Goal: Information Seeking & Learning: Learn about a topic

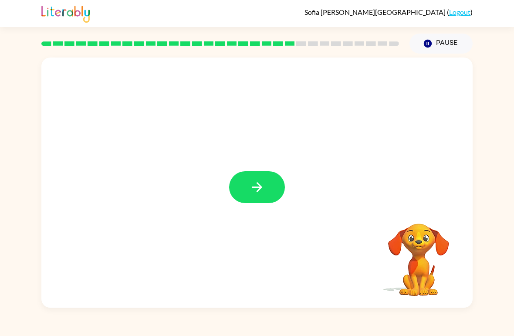
click at [268, 179] on button "button" at bounding box center [257, 187] width 56 height 32
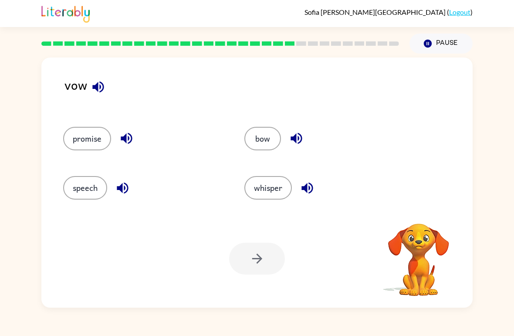
click at [61, 90] on div "vow promise bow speech whisper Your browser must support playing .mp4 files to …" at bounding box center [256, 183] width 431 height 250
click at [73, 84] on div "vow" at bounding box center [268, 92] width 408 height 34
click at [98, 83] on icon "button" at bounding box center [98, 86] width 15 height 15
click at [102, 89] on icon "button" at bounding box center [98, 86] width 15 height 15
click at [75, 198] on button "speech" at bounding box center [85, 188] width 44 height 24
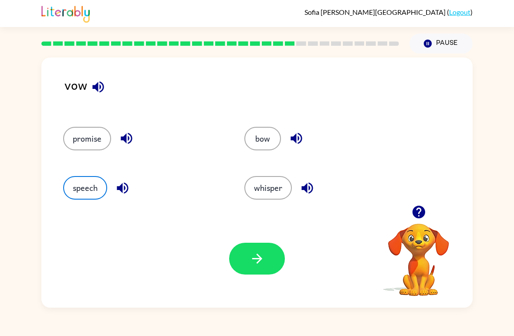
click at [260, 150] on button "bow" at bounding box center [262, 139] width 37 height 24
click at [240, 259] on button "button" at bounding box center [257, 259] width 56 height 32
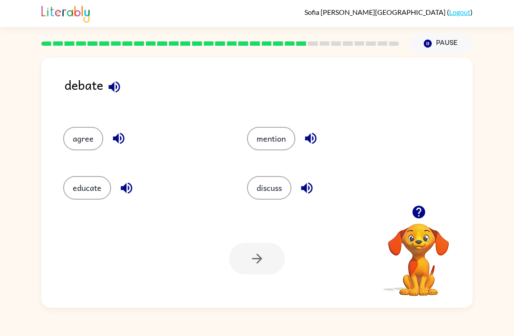
click at [66, 196] on button "educate" at bounding box center [87, 188] width 48 height 24
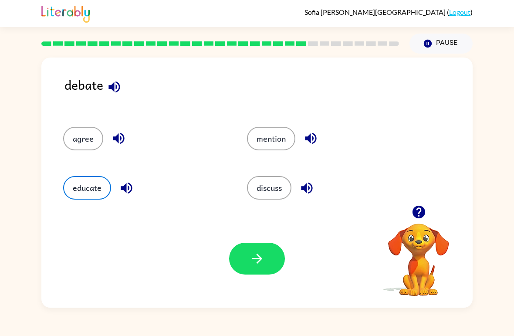
click at [253, 266] on icon "button" at bounding box center [257, 258] width 15 height 15
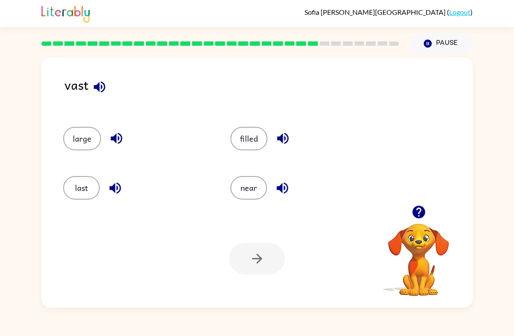
click at [92, 187] on button "last" at bounding box center [81, 188] width 37 height 24
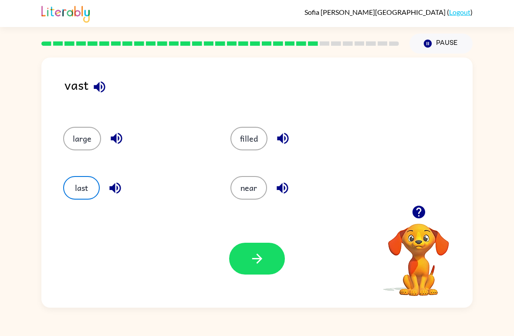
click at [248, 266] on button "button" at bounding box center [257, 259] width 56 height 32
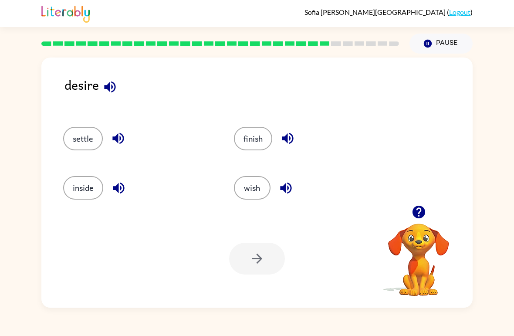
click at [248, 208] on div "wish" at bounding box center [302, 183] width 171 height 49
click at [258, 189] on button "wish" at bounding box center [252, 188] width 37 height 24
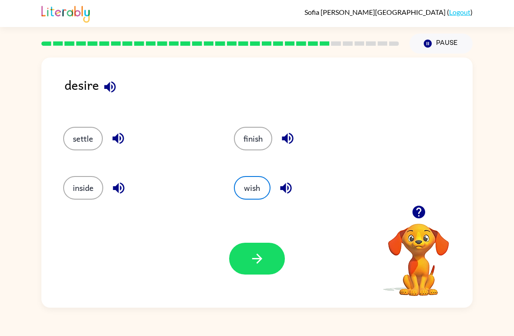
click at [259, 255] on icon "button" at bounding box center [257, 258] width 15 height 15
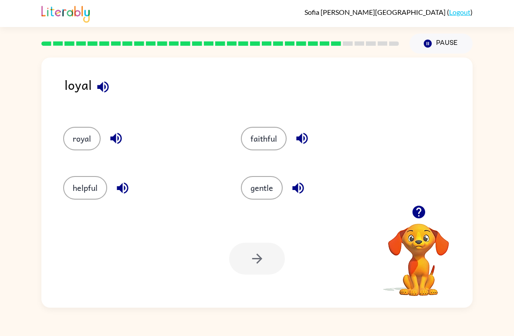
click at [154, 251] on div "Your browser must support playing .mp4 files to use Literably. Please try using…" at bounding box center [256, 259] width 431 height 98
click at [81, 141] on button "royal" at bounding box center [81, 139] width 37 height 24
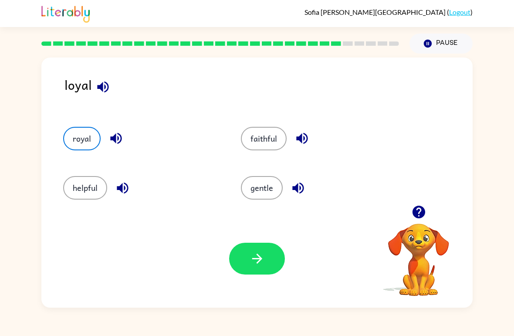
click at [253, 274] on button "button" at bounding box center [257, 259] width 56 height 32
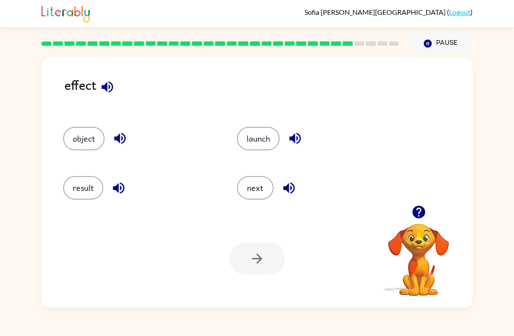
click at [94, 186] on button "result" at bounding box center [83, 188] width 40 height 24
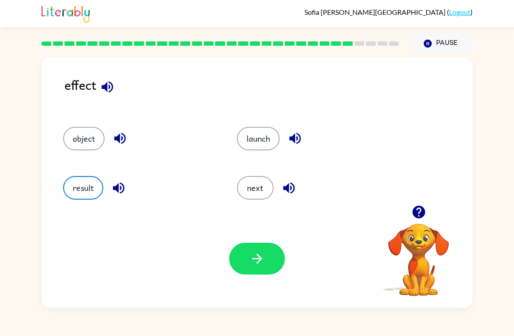
click at [266, 257] on button "button" at bounding box center [257, 259] width 56 height 32
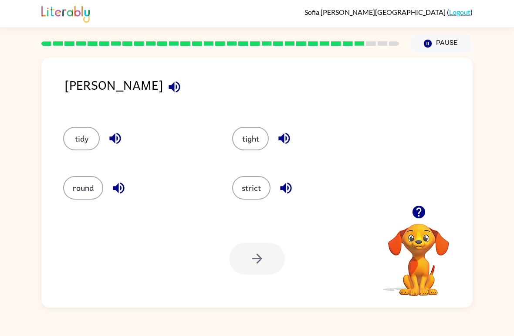
click at [259, 198] on button "strict" at bounding box center [251, 188] width 38 height 24
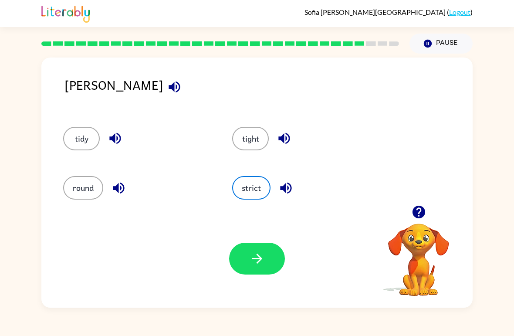
click at [268, 274] on button "button" at bounding box center [257, 259] width 56 height 32
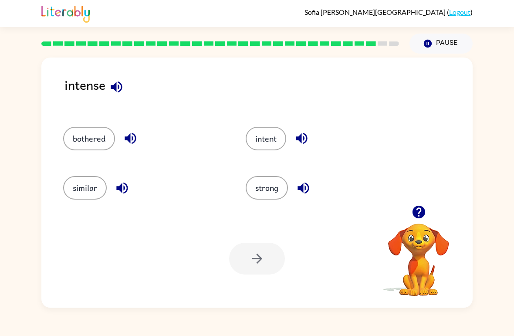
click at [239, 132] on div "intent" at bounding box center [320, 134] width 183 height 49
click at [258, 133] on button "intent" at bounding box center [266, 139] width 41 height 24
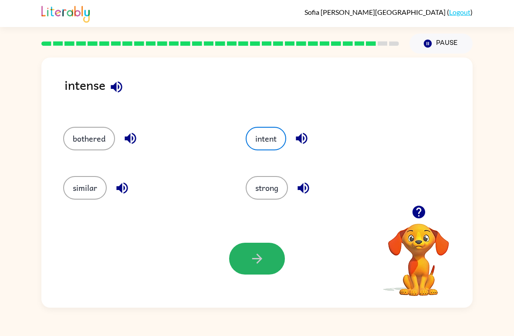
click at [251, 261] on icon "button" at bounding box center [257, 258] width 15 height 15
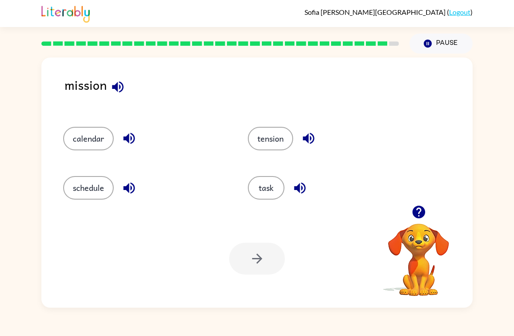
click at [268, 193] on button "task" at bounding box center [266, 188] width 37 height 24
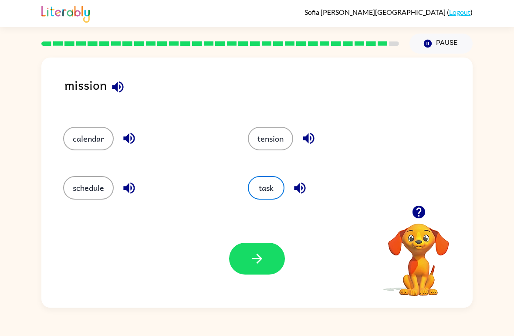
click at [250, 260] on icon "button" at bounding box center [257, 258] width 15 height 15
